Goal: Task Accomplishment & Management: Complete application form

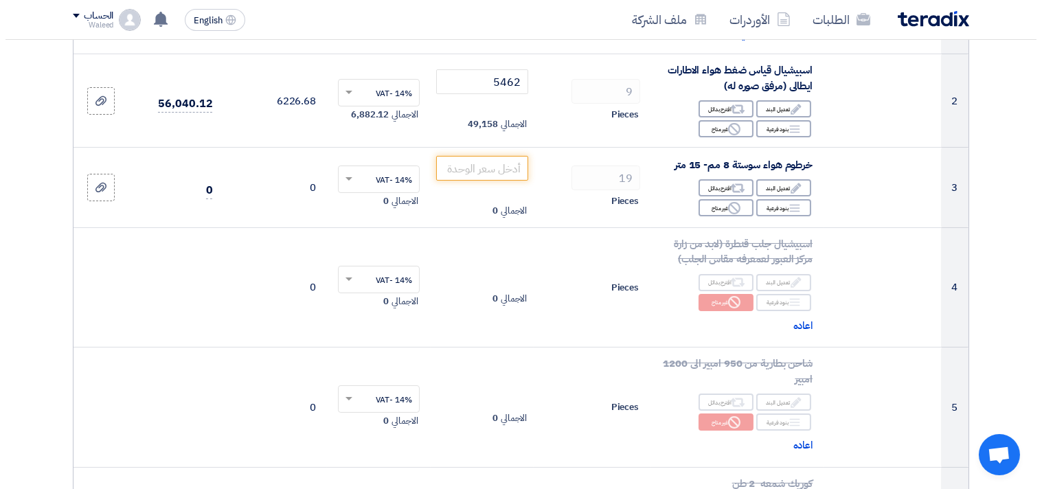
scroll to position [321, 0]
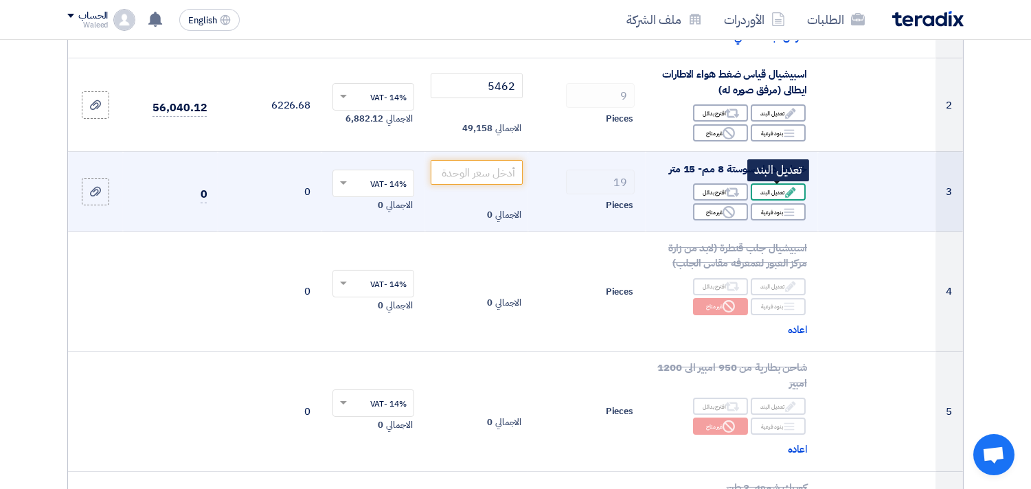
click at [772, 194] on div "Edit تعديل البند" at bounding box center [778, 191] width 55 height 17
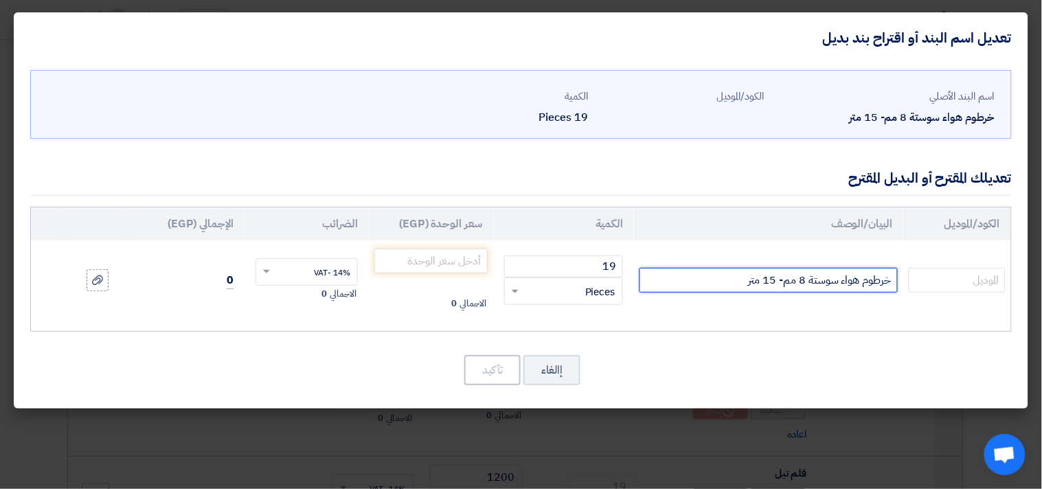
click at [806, 278] on input "خرطوم هواء سوستة 8 مم- 15 متر" at bounding box center [769, 280] width 258 height 25
type input "خرطوم هواء سوستة 12 مم- 15 متر"
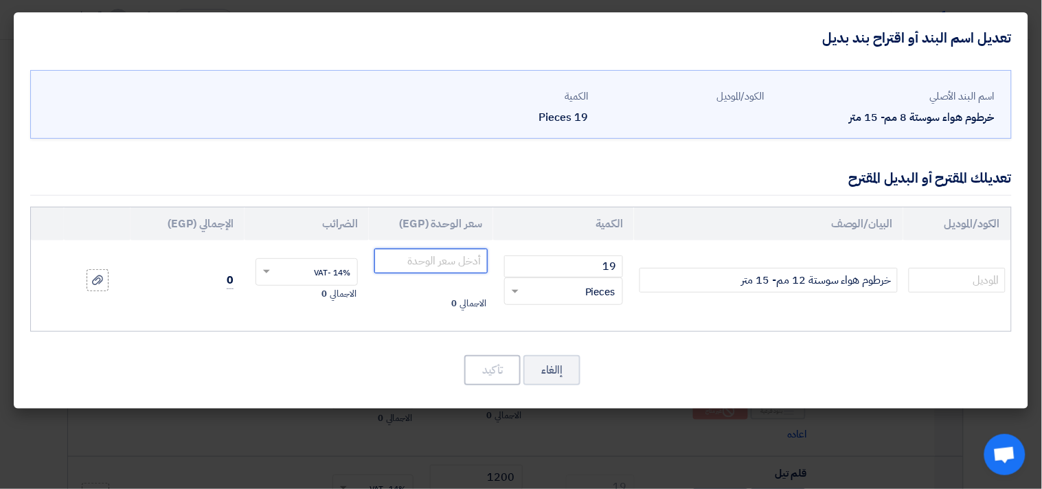
click at [433, 259] on input "number" at bounding box center [430, 261] width 113 height 25
type input "1610"
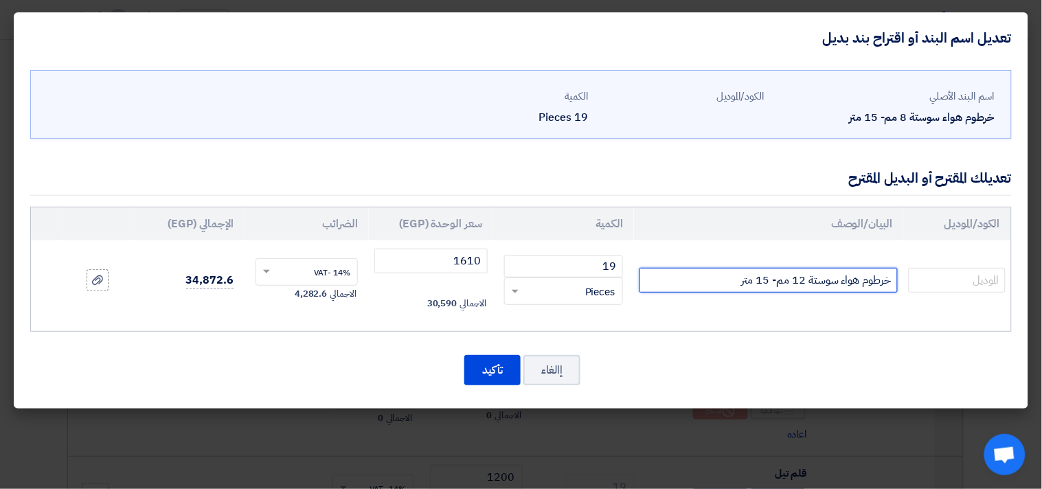
click at [713, 284] on input "خرطوم هواء سوستة 12 مم- 15 متر" at bounding box center [769, 280] width 258 height 25
type input "خرطوم هواء سوستة 12 مم- 15 متر TOP TUL"
click at [584, 327] on div "الكود/الموديل البيان/الوصف الكمية سعر الوحدة (EGP) الضرائب الإجمالي (EGP) 19 ×" at bounding box center [521, 269] width 982 height 125
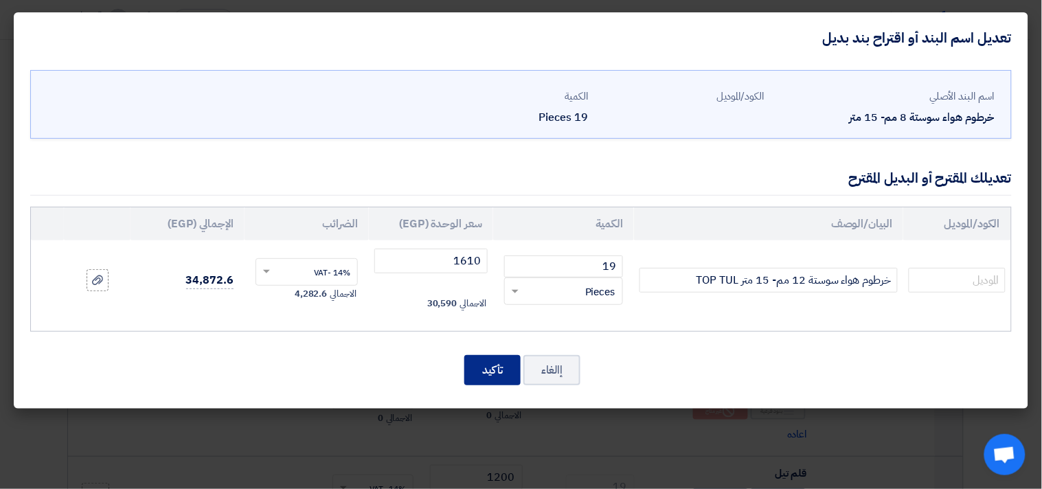
click at [492, 371] on button "تأكيد" at bounding box center [492, 370] width 56 height 30
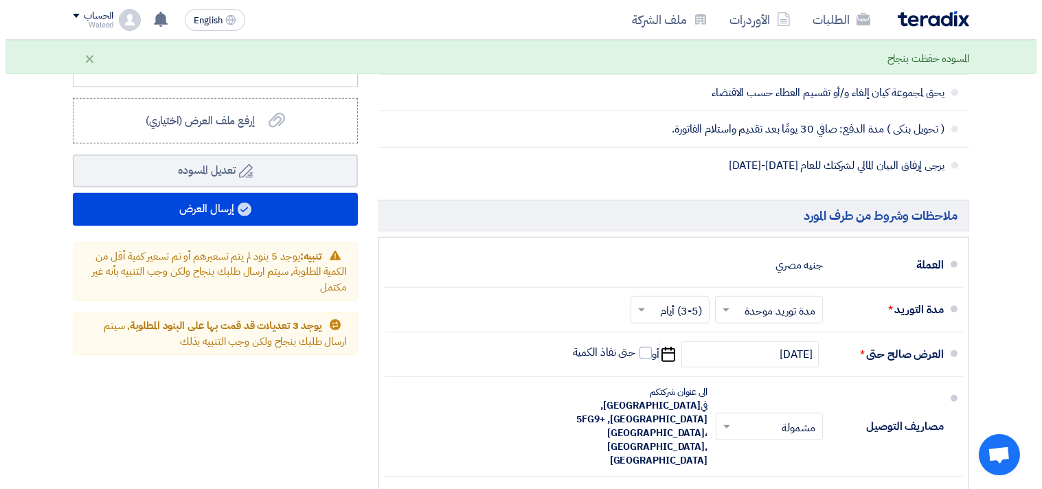
scroll to position [1651, 0]
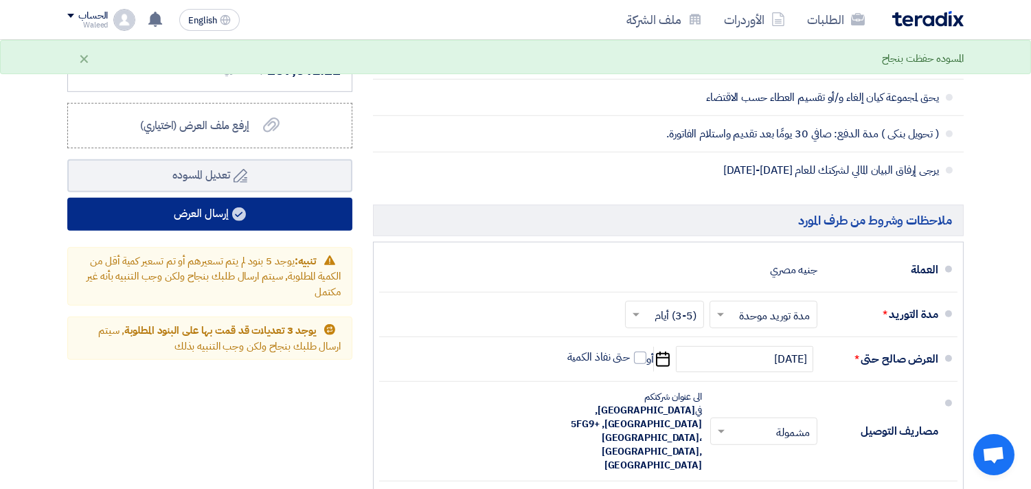
click at [214, 221] on button "إرسال العرض" at bounding box center [209, 214] width 285 height 33
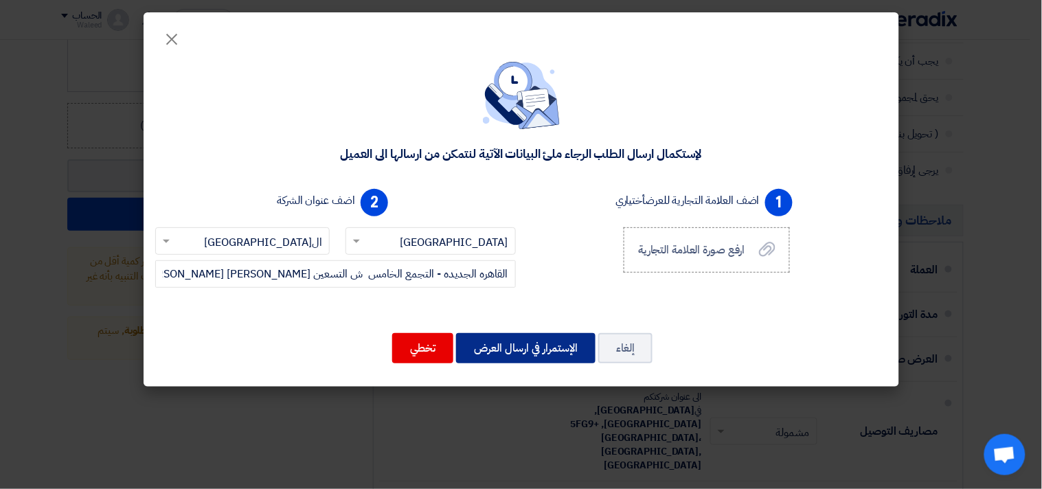
click at [516, 352] on button "الإستمرار في ارسال العرض" at bounding box center [525, 348] width 139 height 30
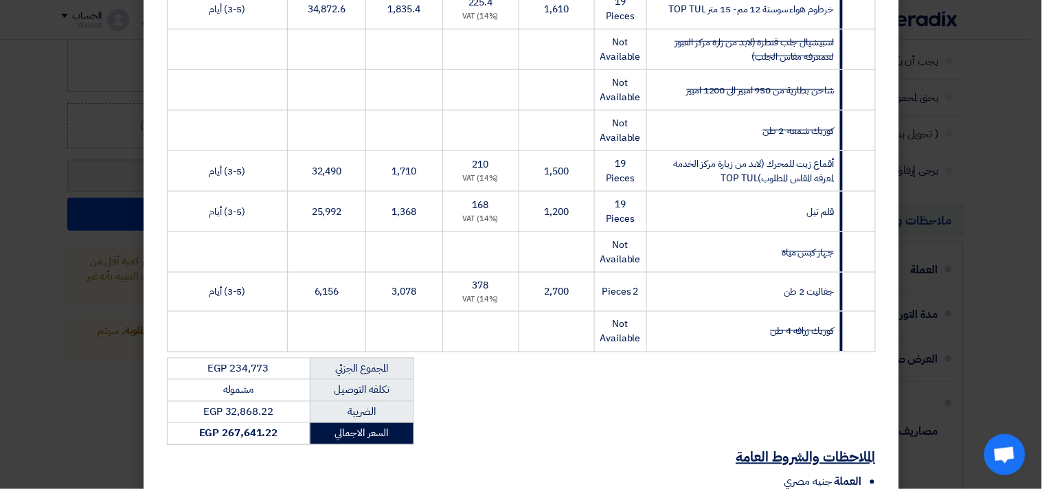
scroll to position [520, 0]
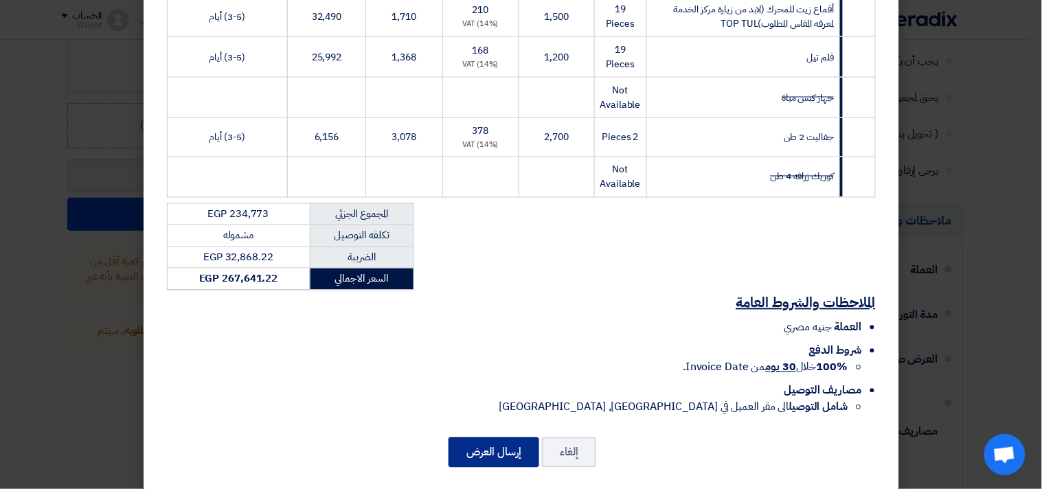
click at [503, 438] on button "إرسال العرض" at bounding box center [494, 453] width 91 height 30
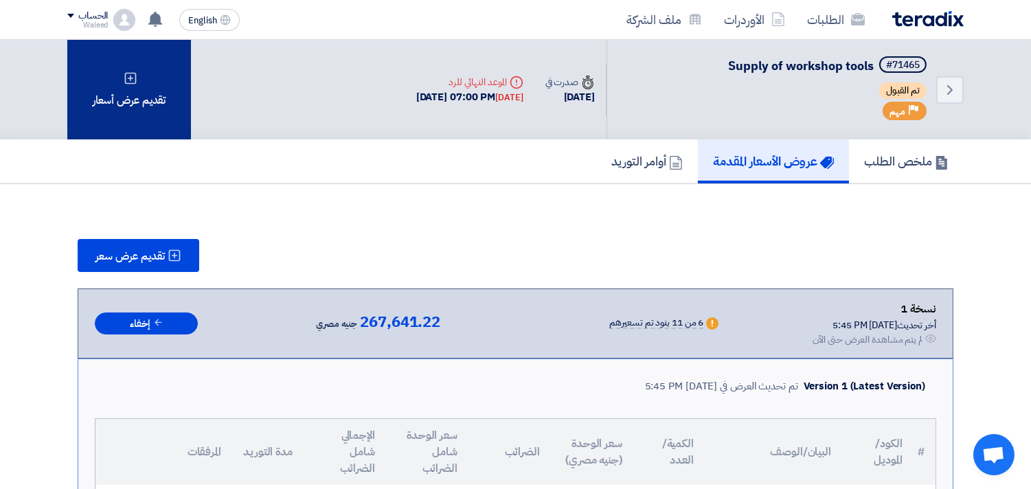
click at [131, 71] on icon at bounding box center [131, 78] width 14 height 14
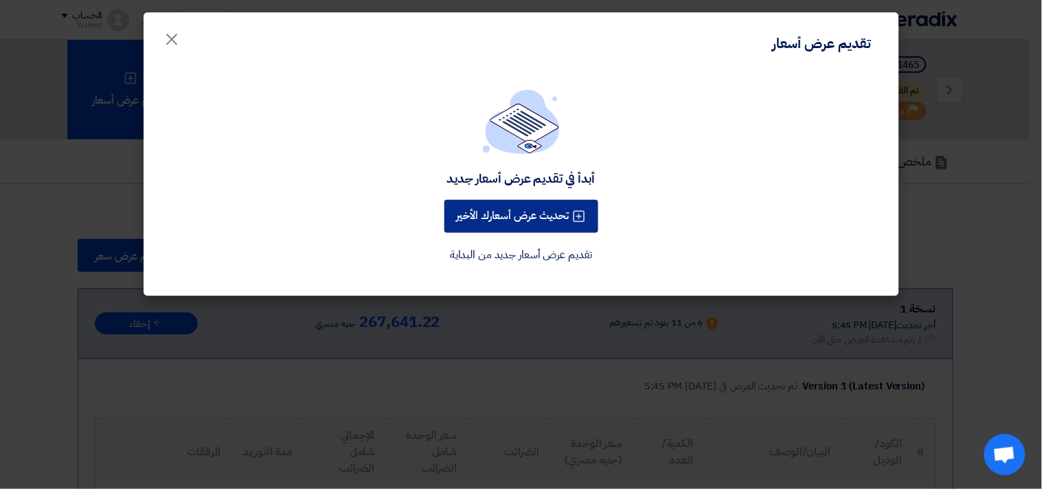
click at [507, 215] on button "تحديث عرض أسعارك الأخير" at bounding box center [522, 216] width 154 height 33
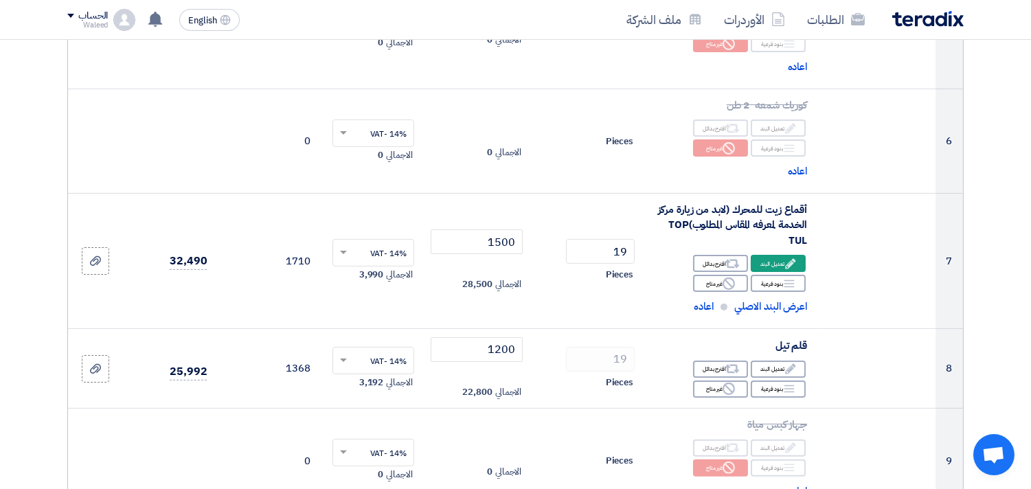
scroll to position [747, 0]
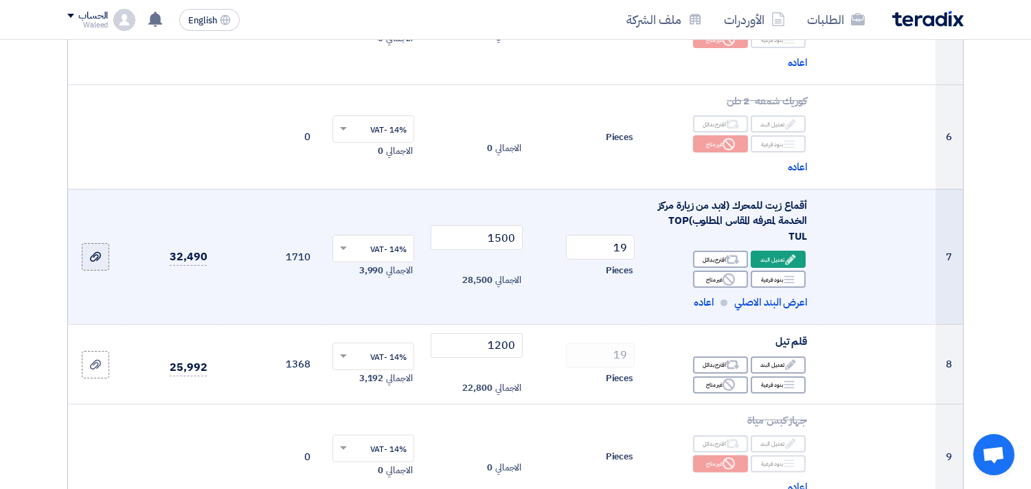
click at [90, 260] on icon at bounding box center [95, 256] width 11 height 11
click at [0, 0] on input "file" at bounding box center [0, 0] width 0 height 0
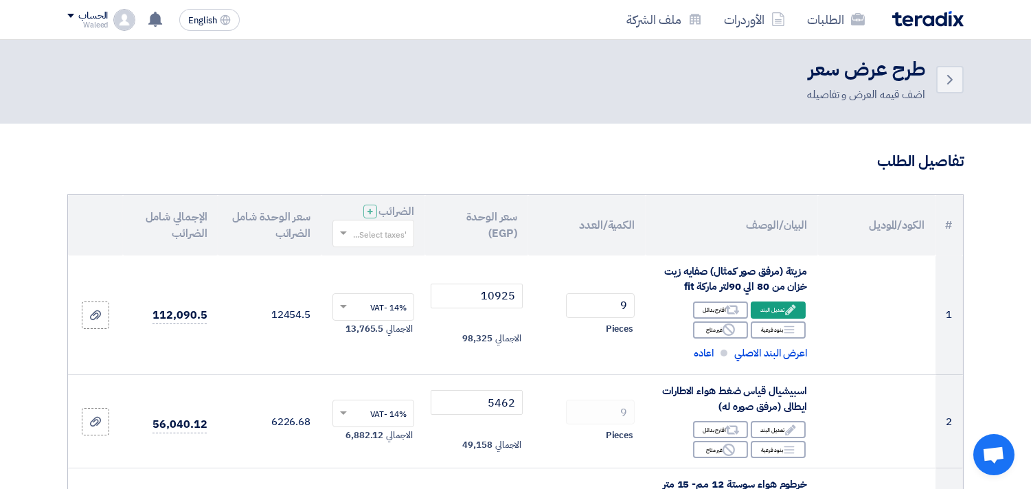
scroll to position [0, 0]
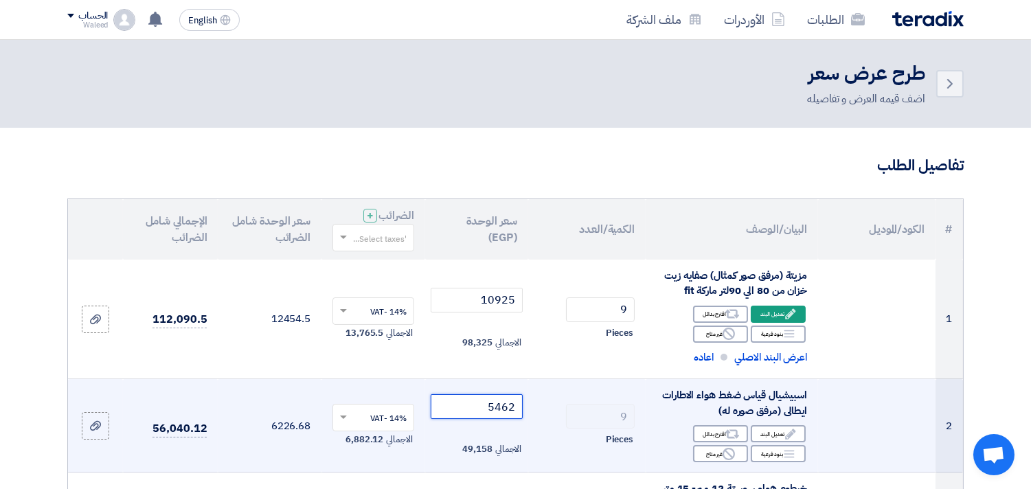
drag, startPoint x: 495, startPoint y: 408, endPoint x: 525, endPoint y: 423, distance: 32.9
click at [525, 422] on td "5462 الاجمالي 49,158" at bounding box center [477, 425] width 104 height 93
drag, startPoint x: 496, startPoint y: 407, endPoint x: 503, endPoint y: 408, distance: 6.9
click at [503, 408] on input "5000" at bounding box center [477, 406] width 93 height 25
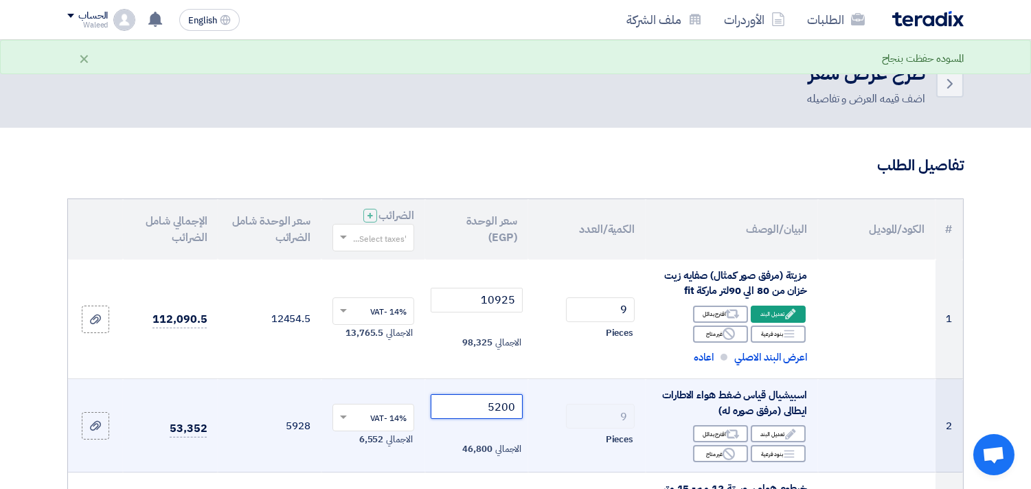
drag, startPoint x: 504, startPoint y: 407, endPoint x: 521, endPoint y: 411, distance: 16.8
click at [521, 411] on input "5200" at bounding box center [477, 406] width 93 height 25
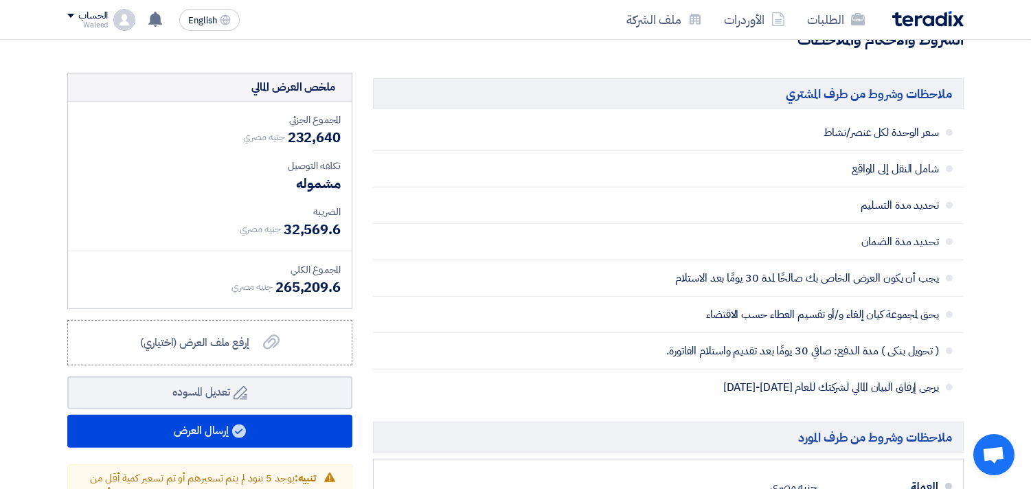
scroll to position [1580, 0]
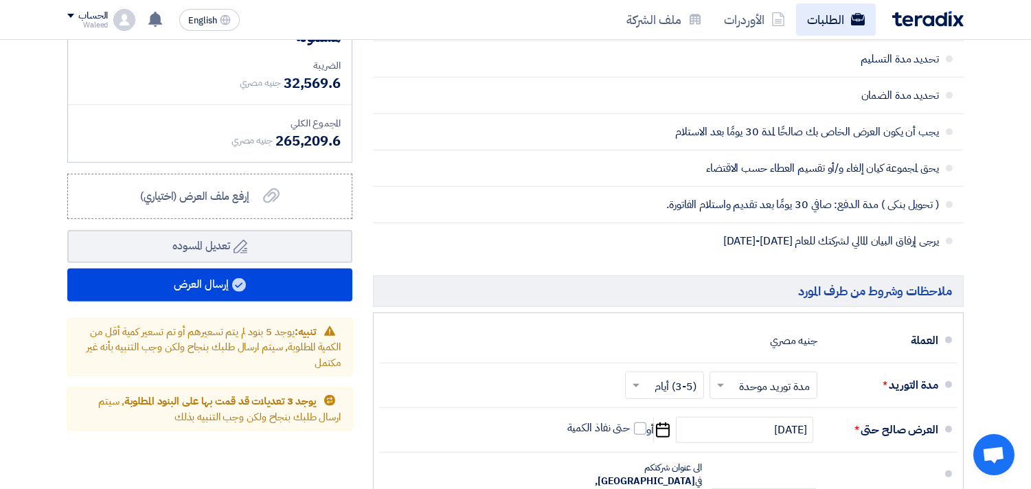
type input "5225"
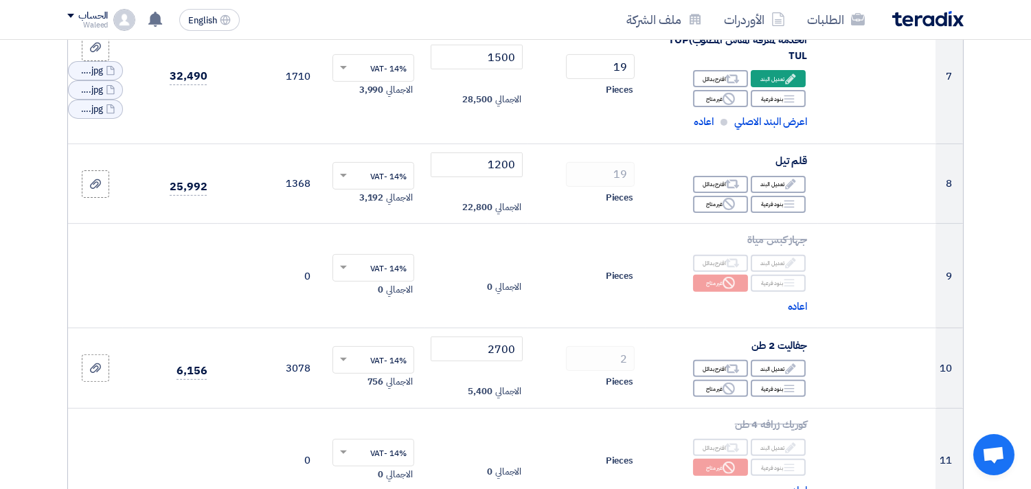
scroll to position [924, 0]
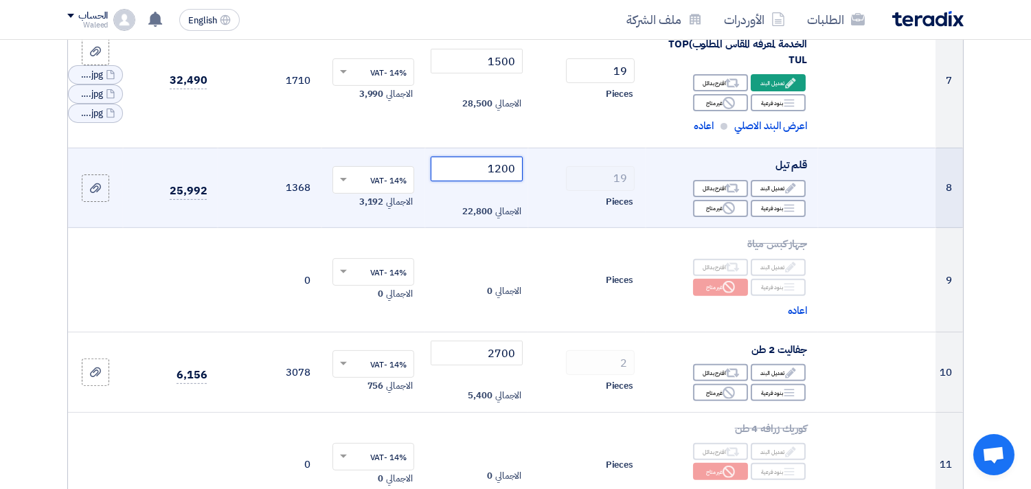
click at [500, 169] on input "1200" at bounding box center [477, 169] width 93 height 25
type input "1400"
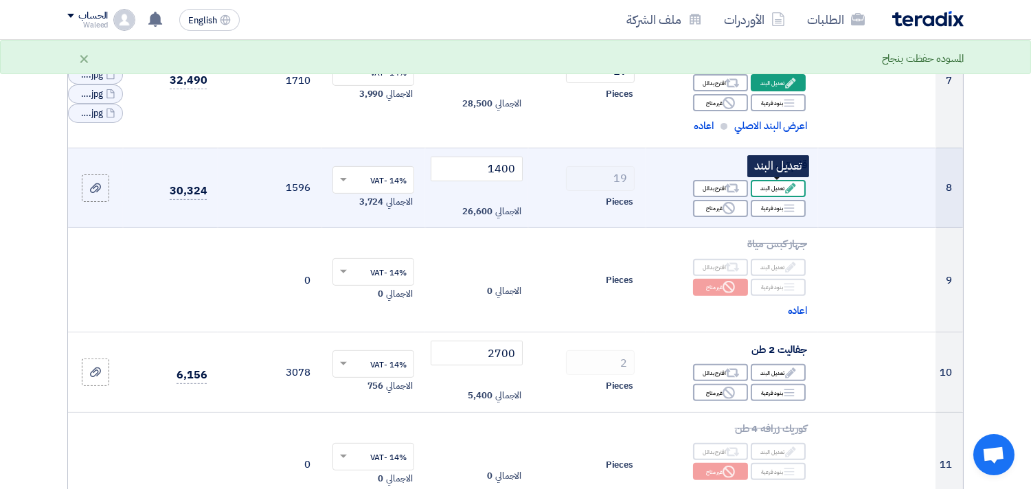
click at [769, 186] on div "Edit تعديل البند" at bounding box center [778, 188] width 55 height 17
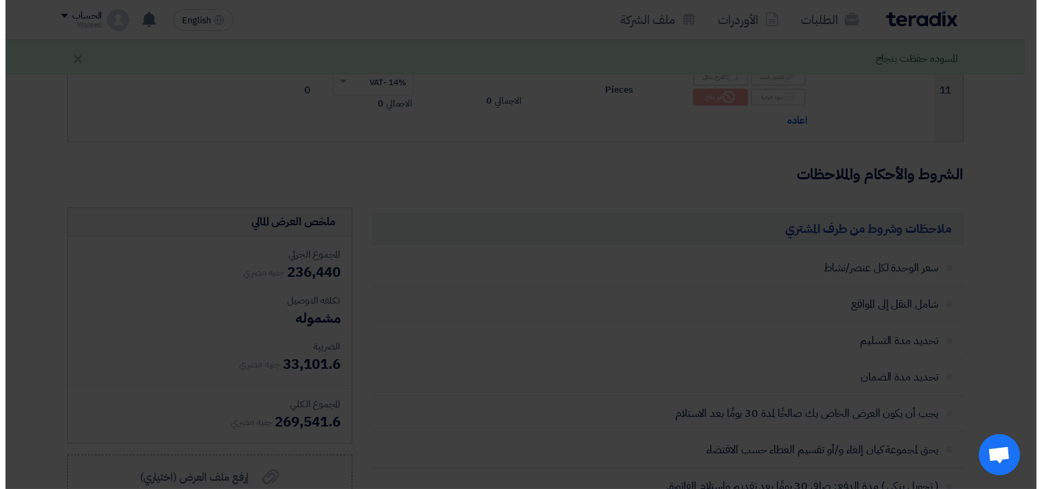
scroll to position [684, 0]
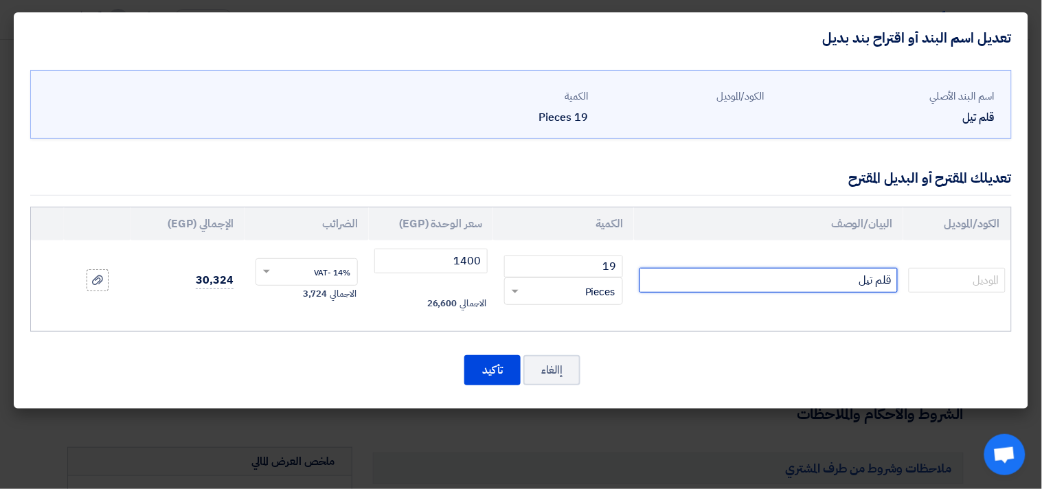
click at [820, 282] on input "قلم تيل" at bounding box center [769, 280] width 258 height 25
type input "قلم تيل ماركة JTC"
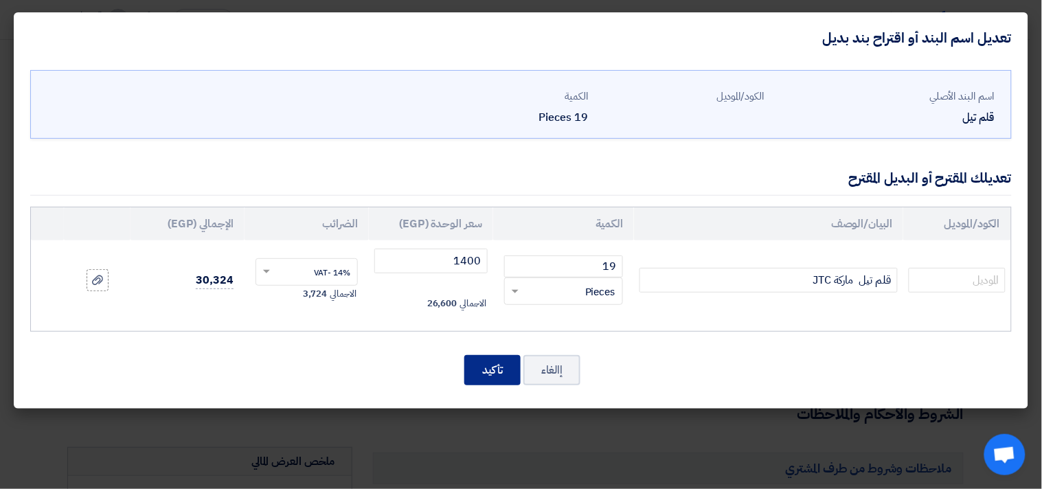
click at [493, 374] on button "تأكيد" at bounding box center [492, 370] width 56 height 30
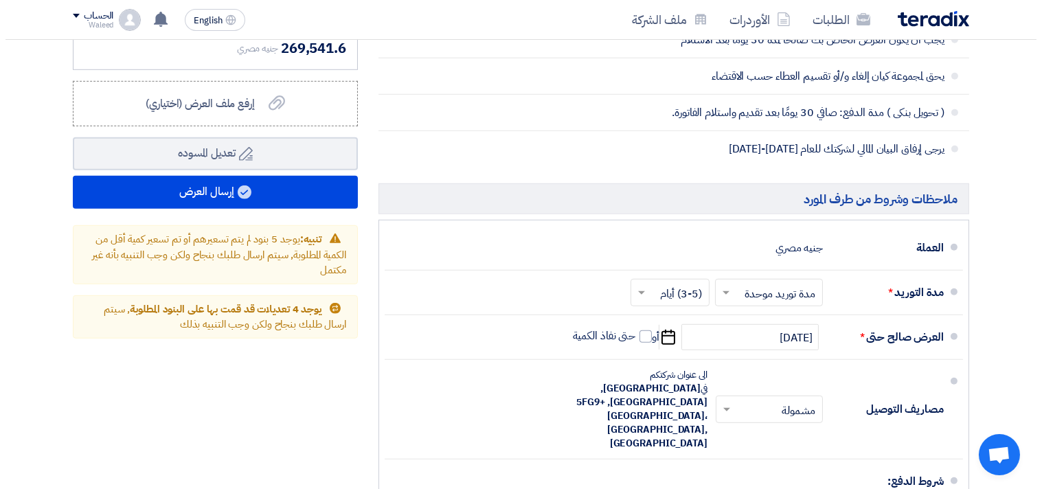
scroll to position [1709, 0]
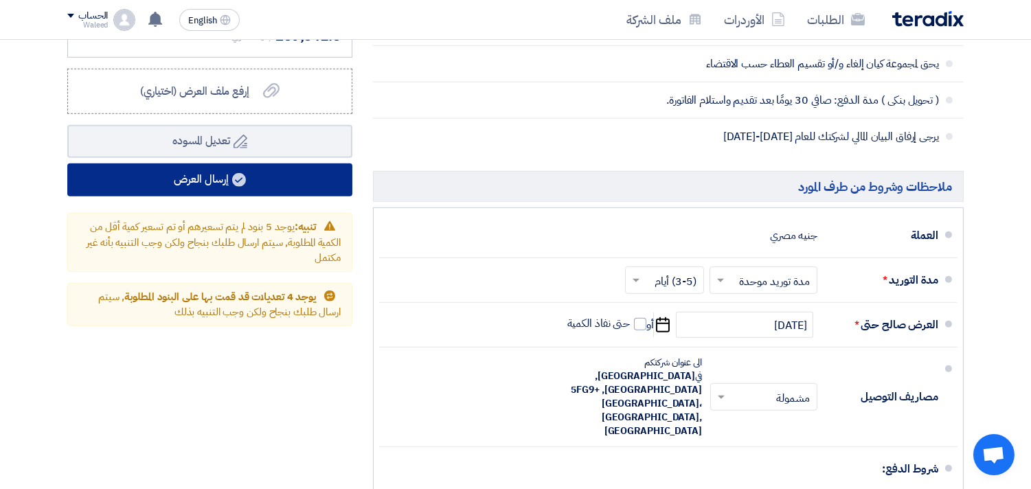
click at [203, 176] on button "إرسال العرض" at bounding box center [209, 180] width 285 height 33
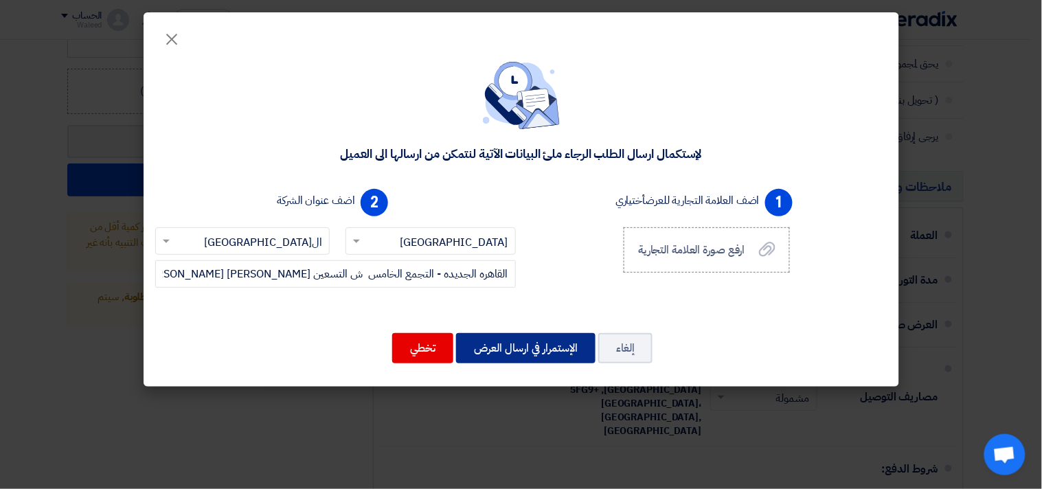
click at [513, 348] on button "الإستمرار في ارسال العرض" at bounding box center [525, 348] width 139 height 30
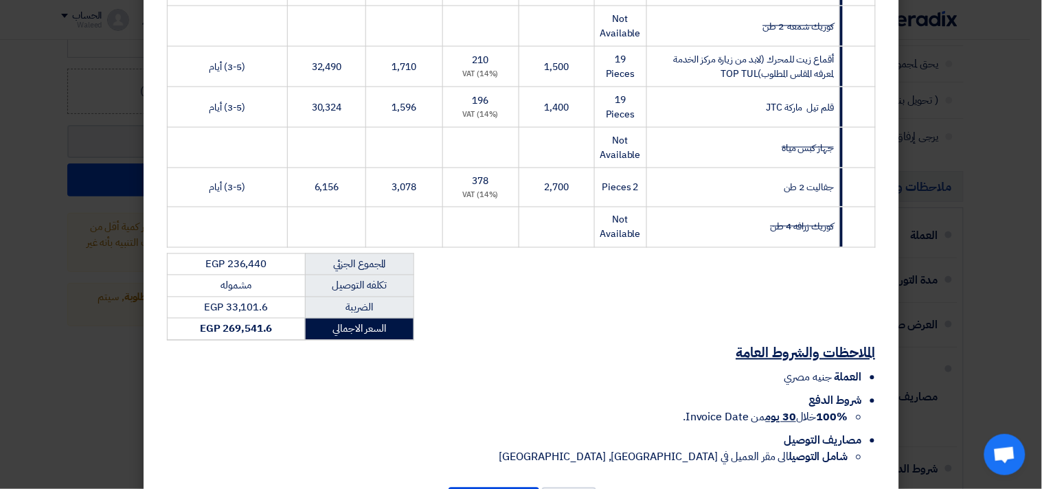
scroll to position [520, 0]
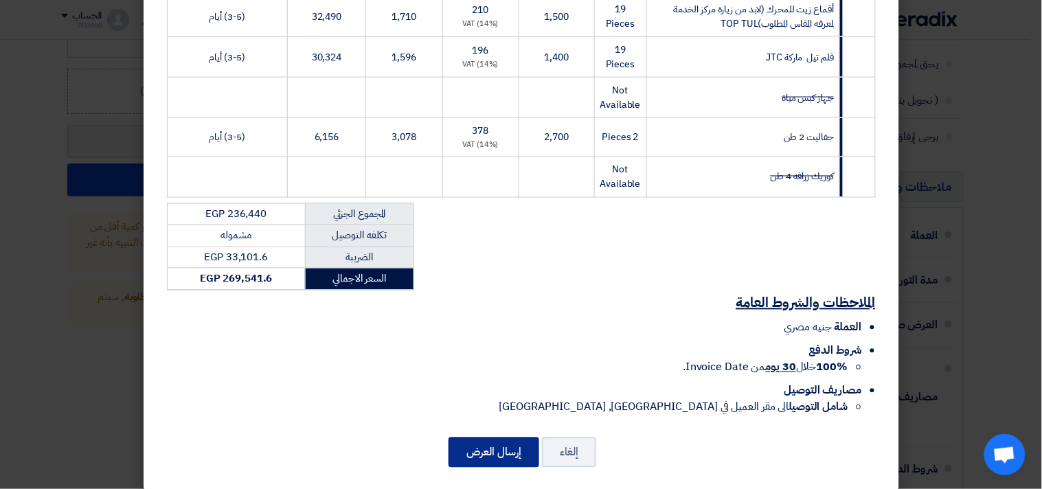
click at [490, 444] on button "إرسال العرض" at bounding box center [494, 453] width 91 height 30
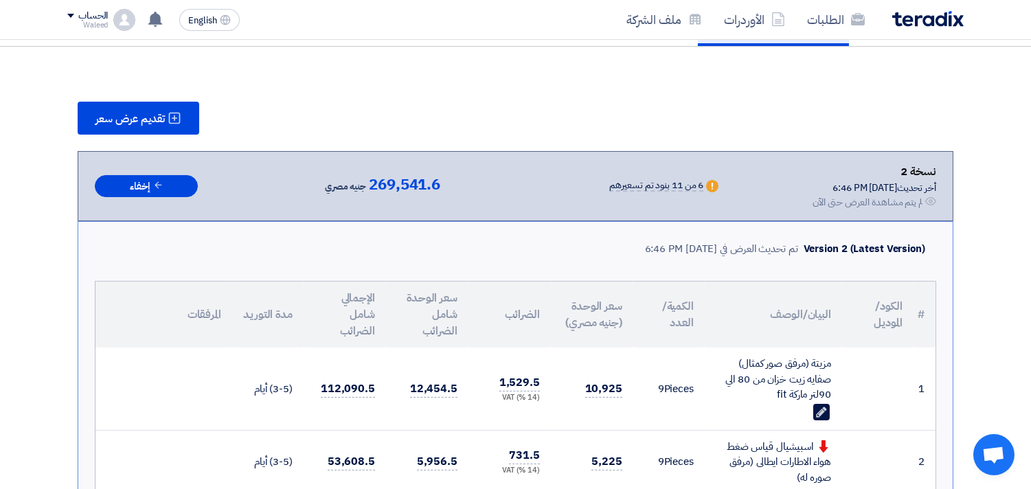
scroll to position [1575, 0]
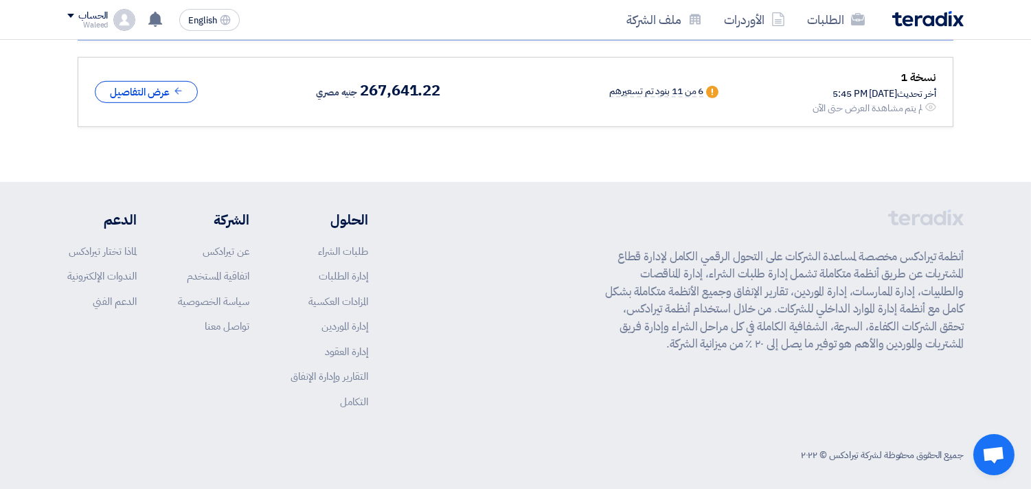
click at [490, 444] on div "جميع الحقوق محفوظة لشركة تيرادكس © ٢٠٢٢" at bounding box center [515, 455] width 897 height 28
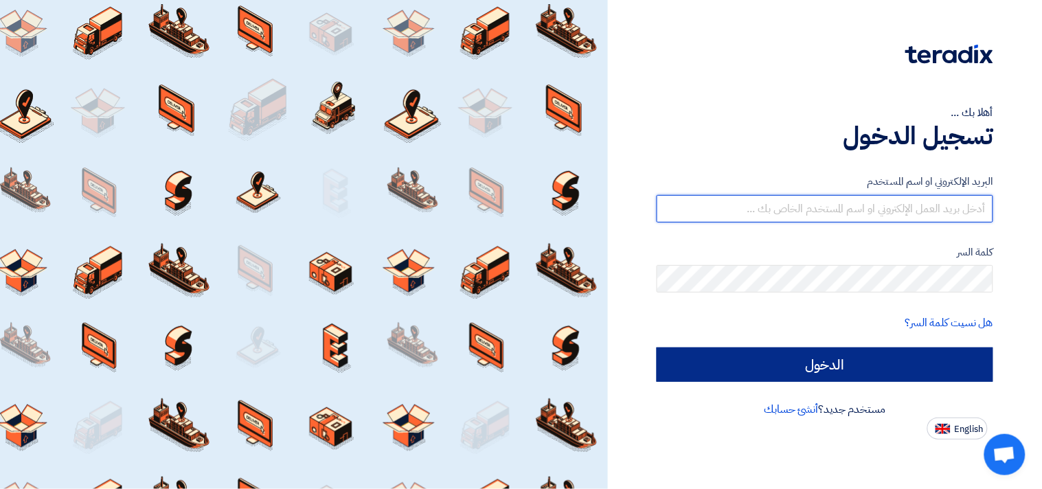
type input "[EMAIL_ADDRESS][DOMAIN_NAME]"
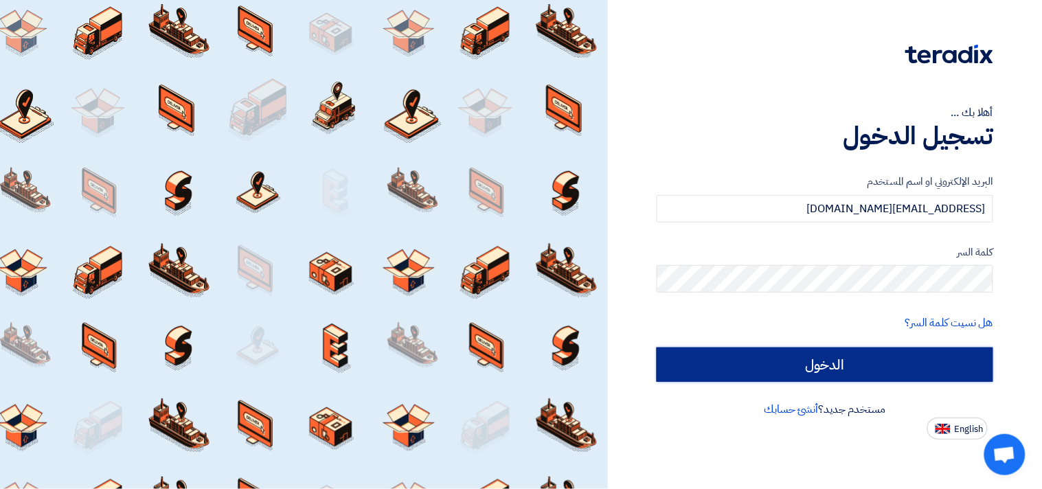
click at [834, 368] on input "الدخول" at bounding box center [825, 365] width 337 height 34
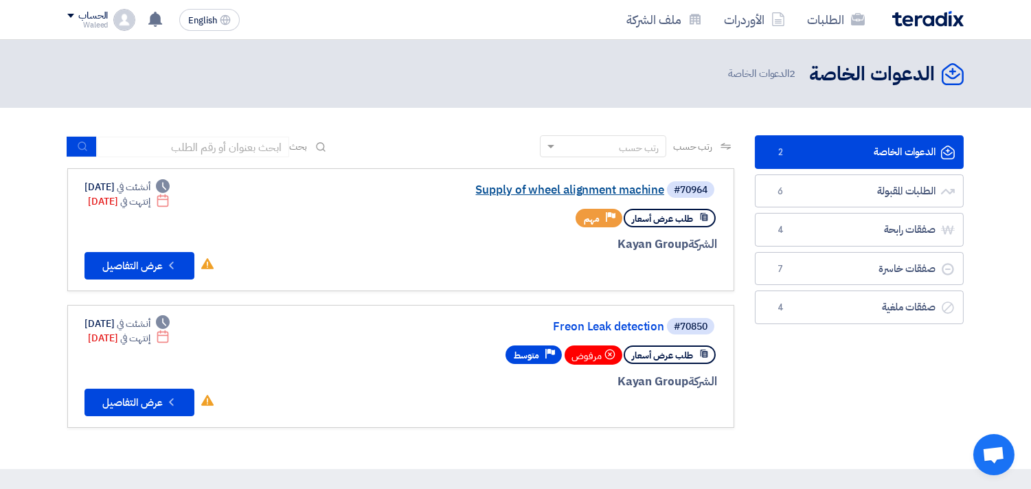
click at [605, 188] on link "Supply of wheel alignment machine" at bounding box center [527, 190] width 275 height 12
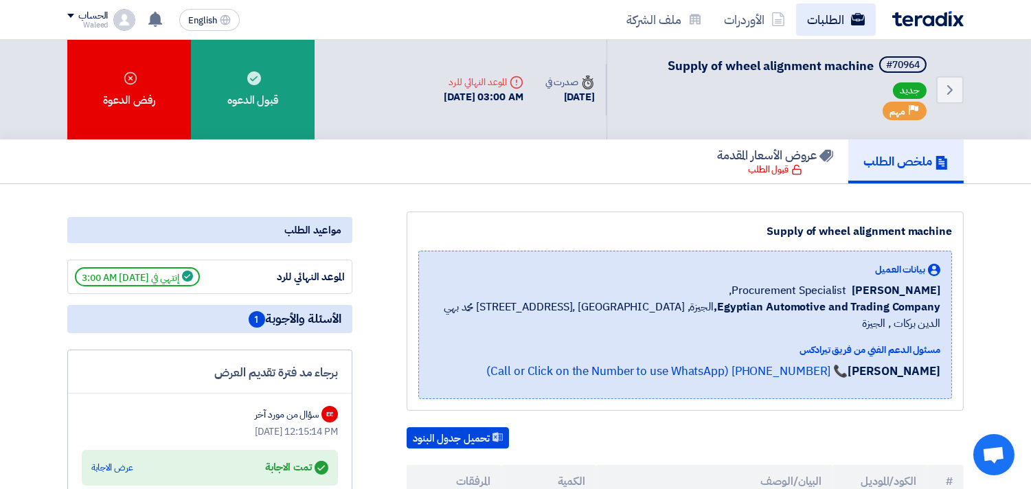
click at [823, 23] on link "الطلبات" at bounding box center [836, 19] width 80 height 32
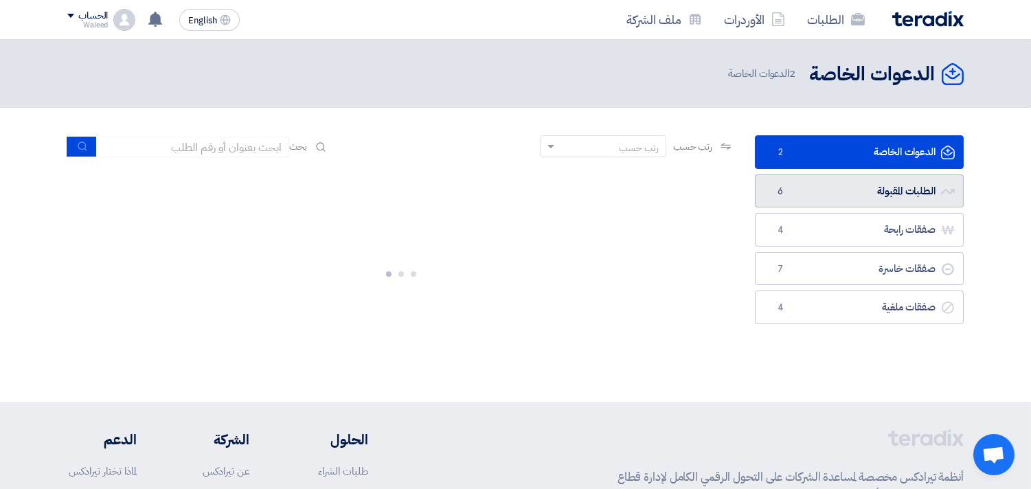
click at [862, 188] on link "الطلبات المقبولة الطلبات المقبولة 6" at bounding box center [859, 192] width 209 height 34
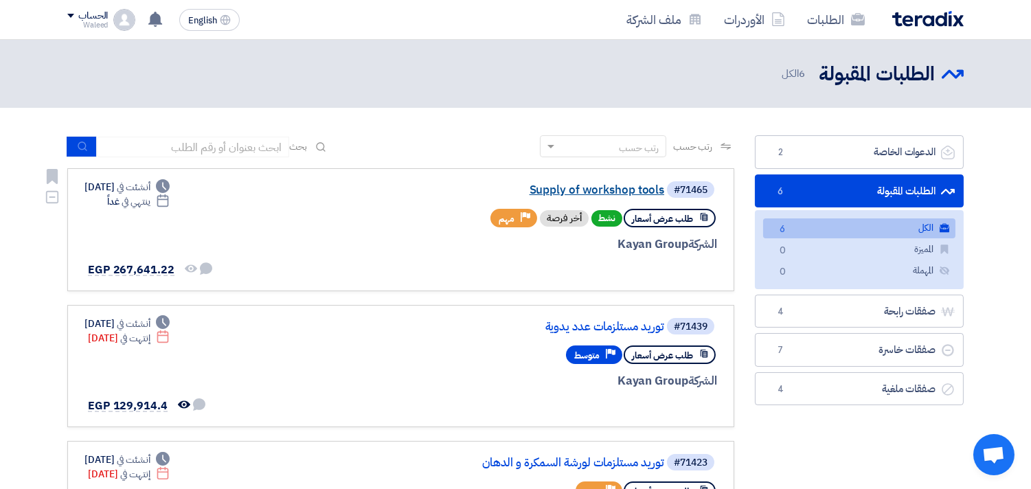
click at [601, 188] on link "Supply of workshop tools" at bounding box center [527, 190] width 275 height 12
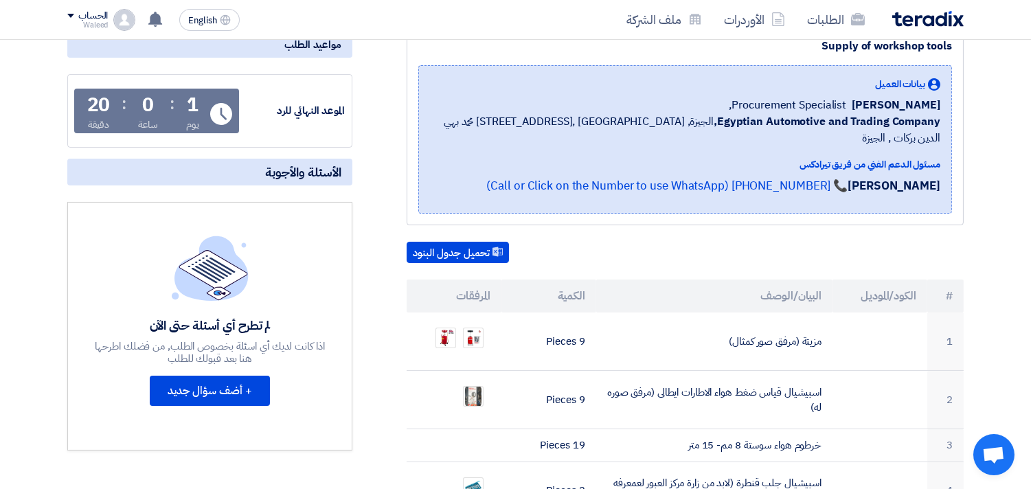
scroll to position [9, 0]
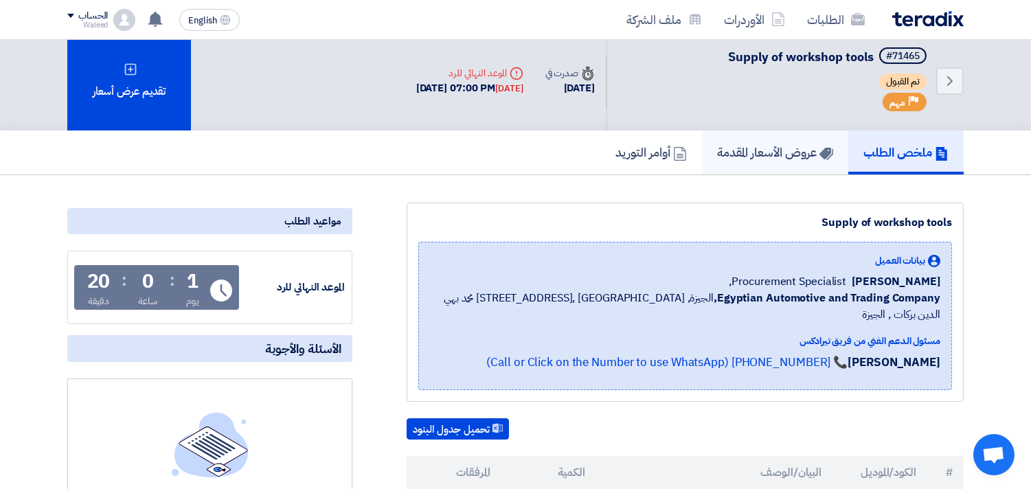
click at [787, 153] on h5 "عروض الأسعار المقدمة" at bounding box center [775, 152] width 116 height 16
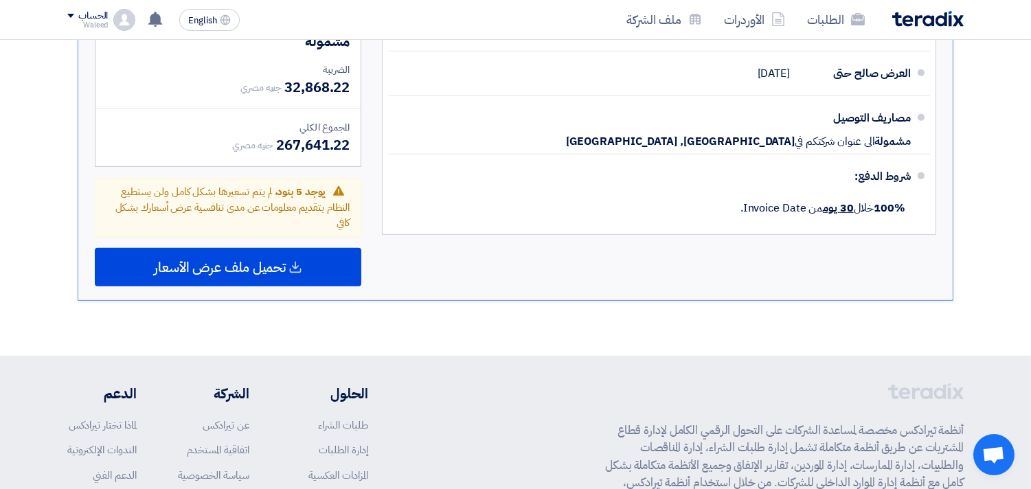
scroll to position [1446, 0]
